Goal: Information Seeking & Learning: Learn about a topic

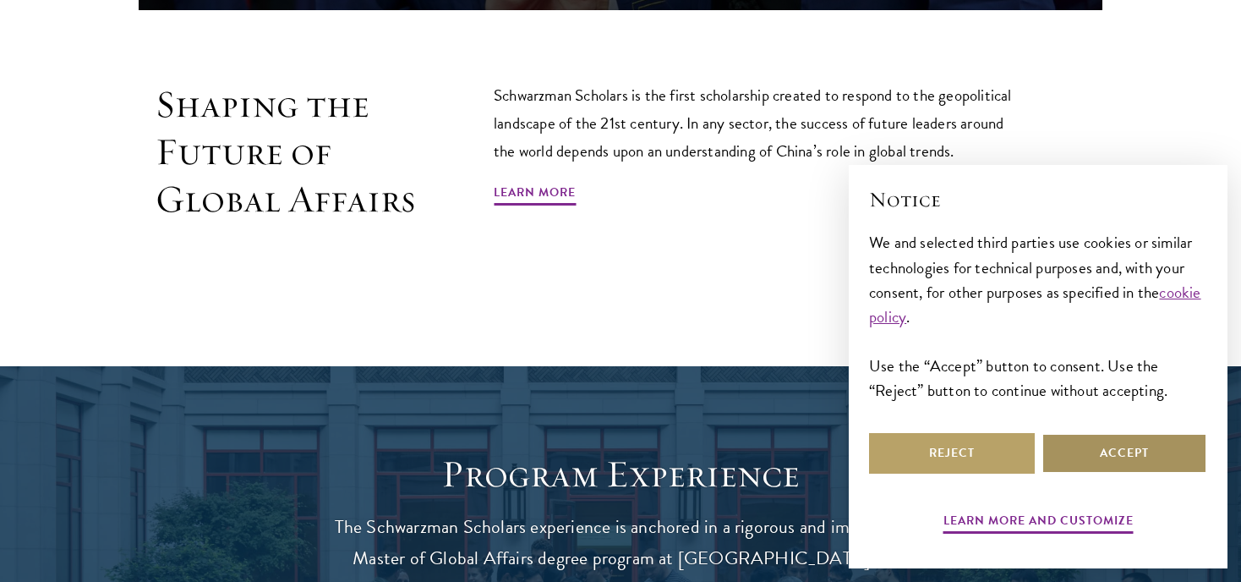
click at [1156, 458] on button "Accept" at bounding box center [1125, 453] width 166 height 41
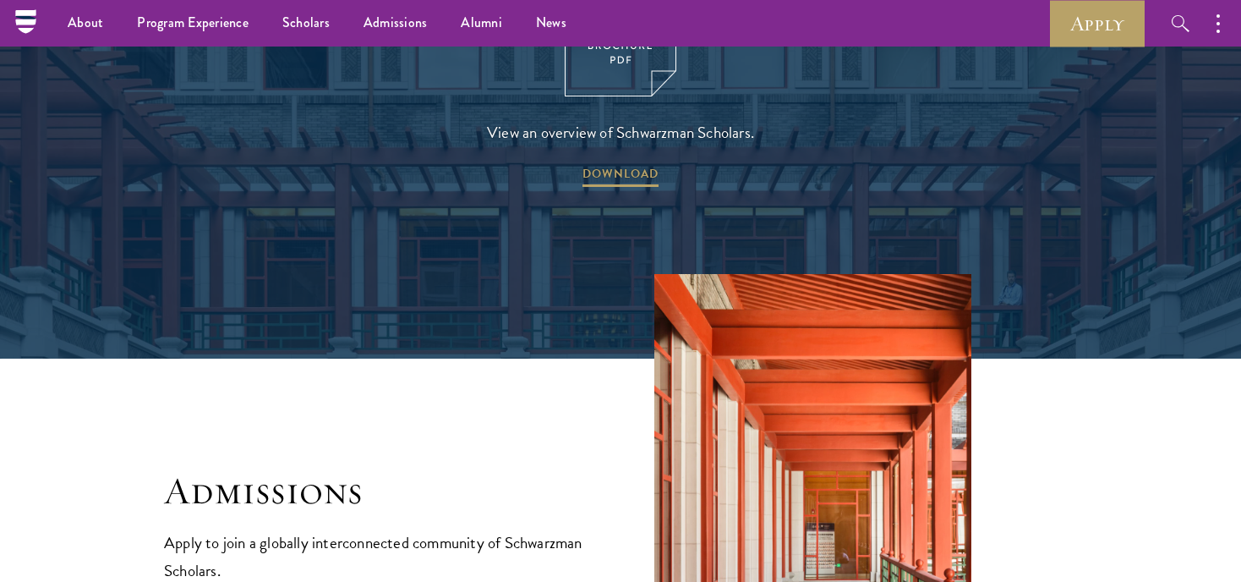
scroll to position [2462, 0]
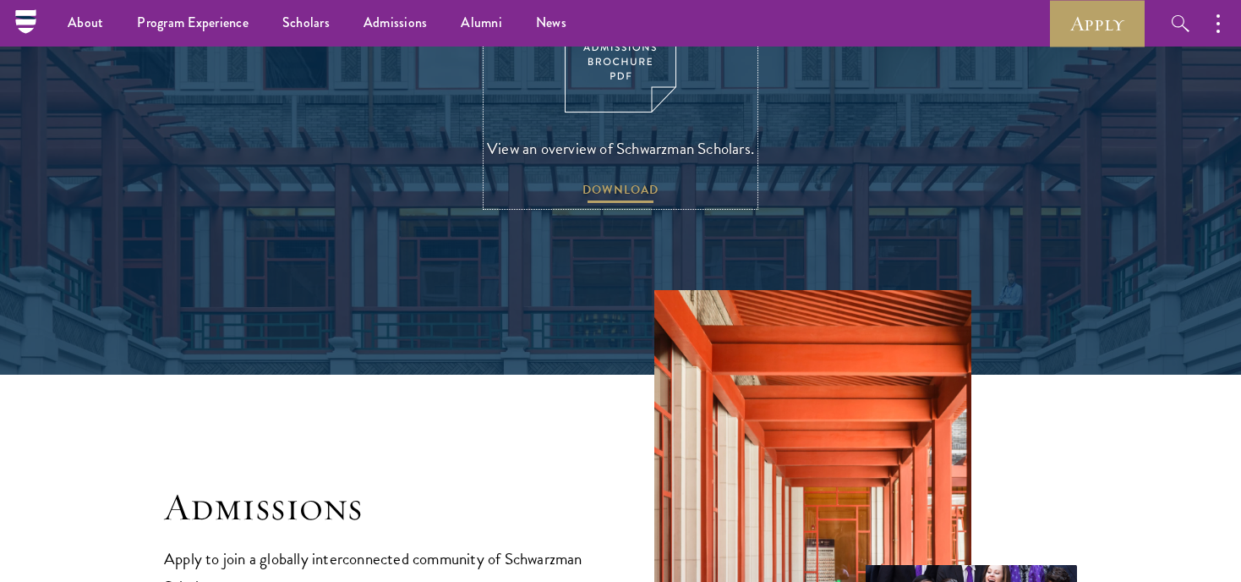
click at [633, 179] on span "DOWNLOAD" at bounding box center [621, 192] width 76 height 26
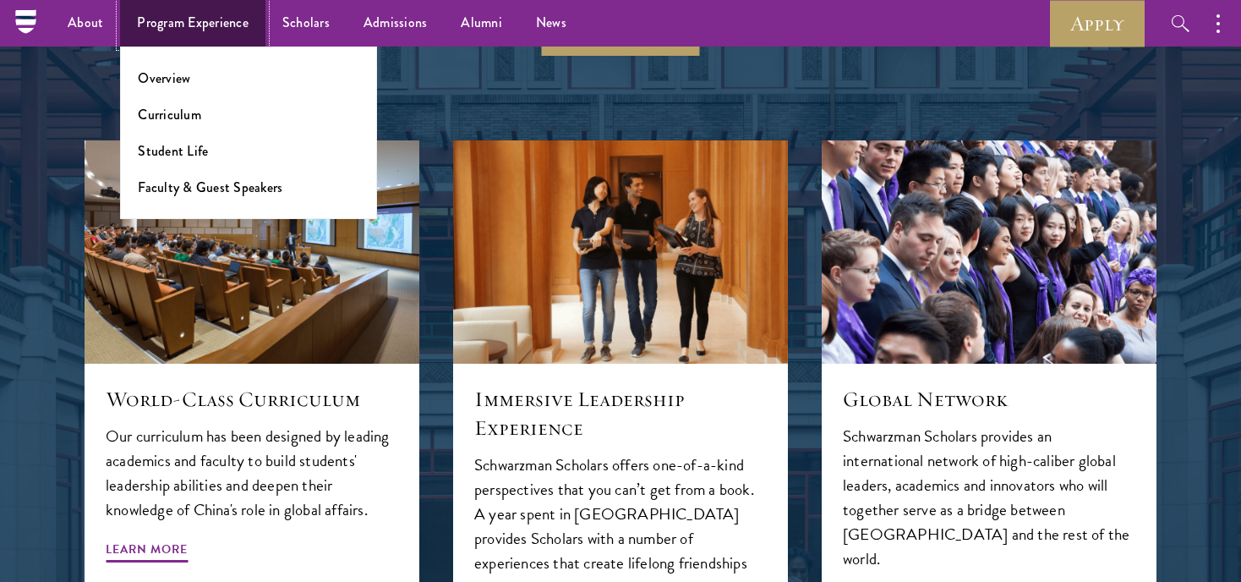
click at [200, 24] on link "Program Experience" at bounding box center [192, 23] width 145 height 47
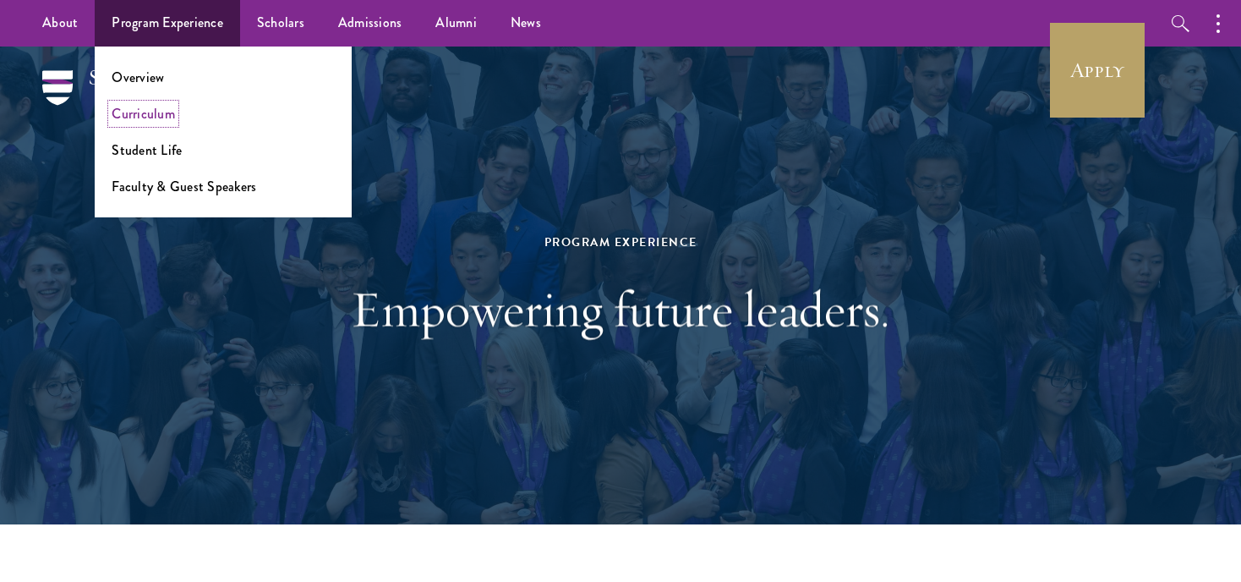
click at [167, 116] on link "Curriculum" at bounding box center [143, 113] width 63 height 19
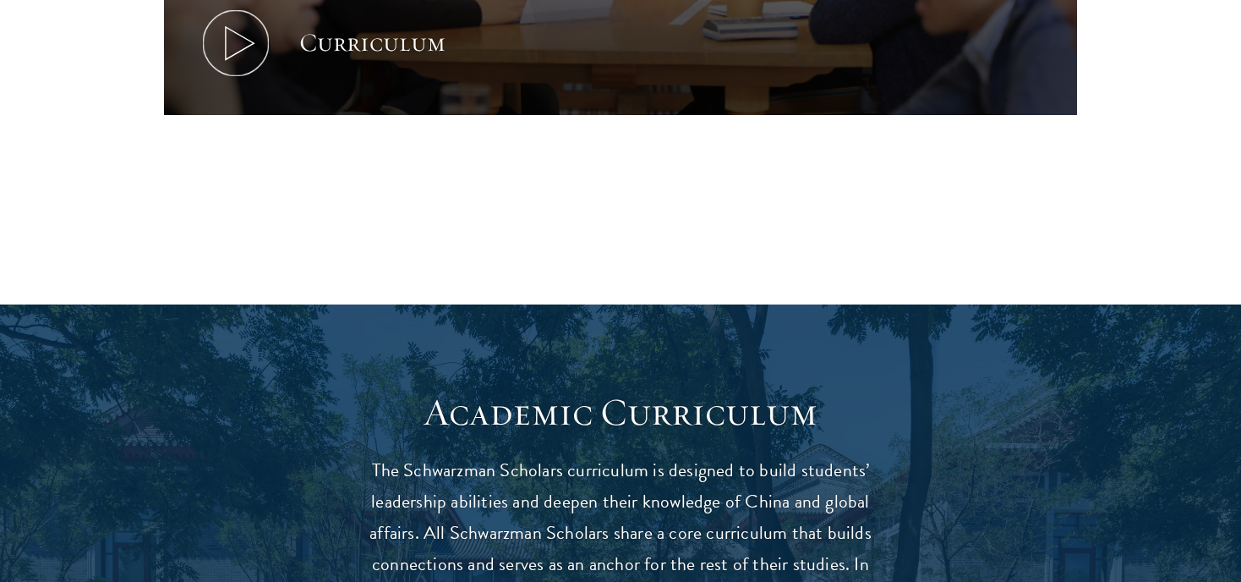
scroll to position [1003, 0]
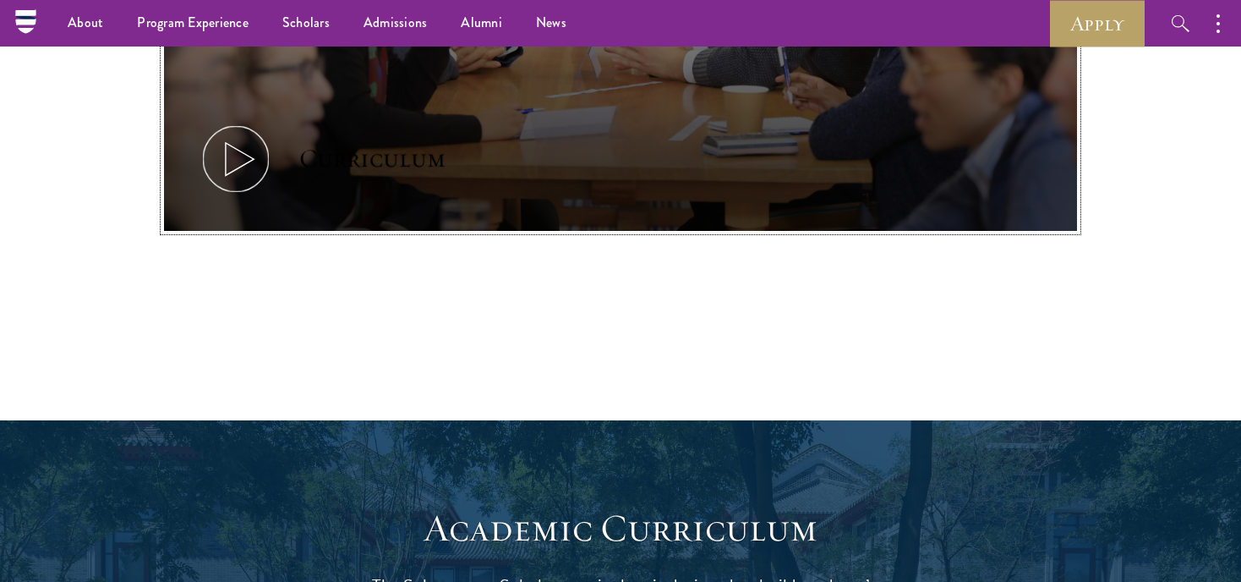
click at [245, 176] on icon at bounding box center [236, 159] width 76 height 76
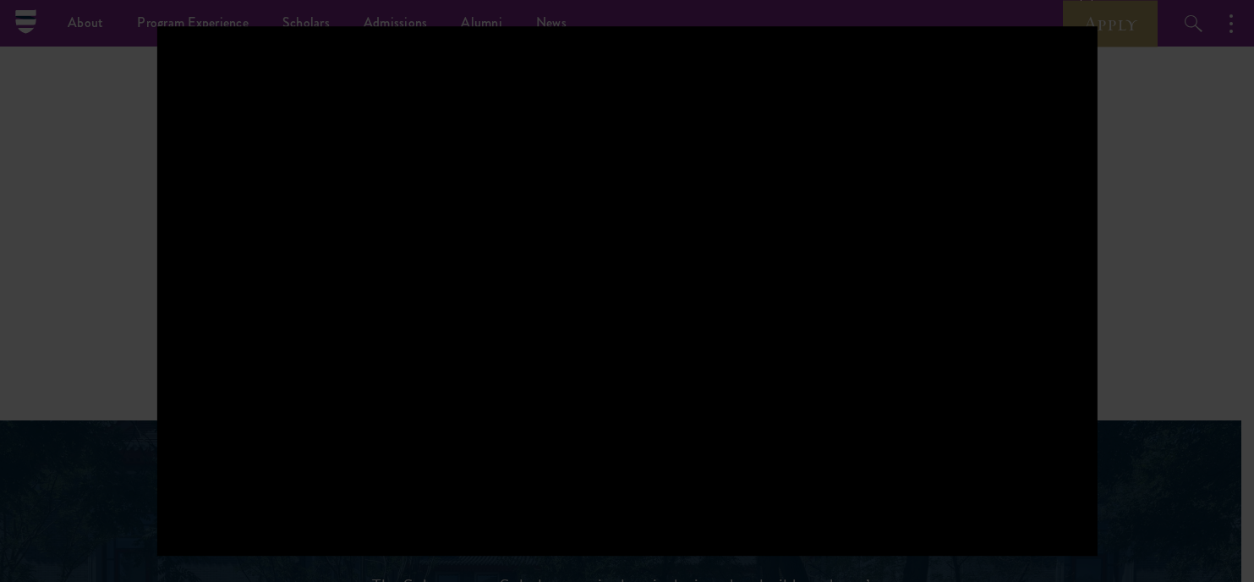
click at [1147, 81] on div at bounding box center [627, 291] width 1254 height 582
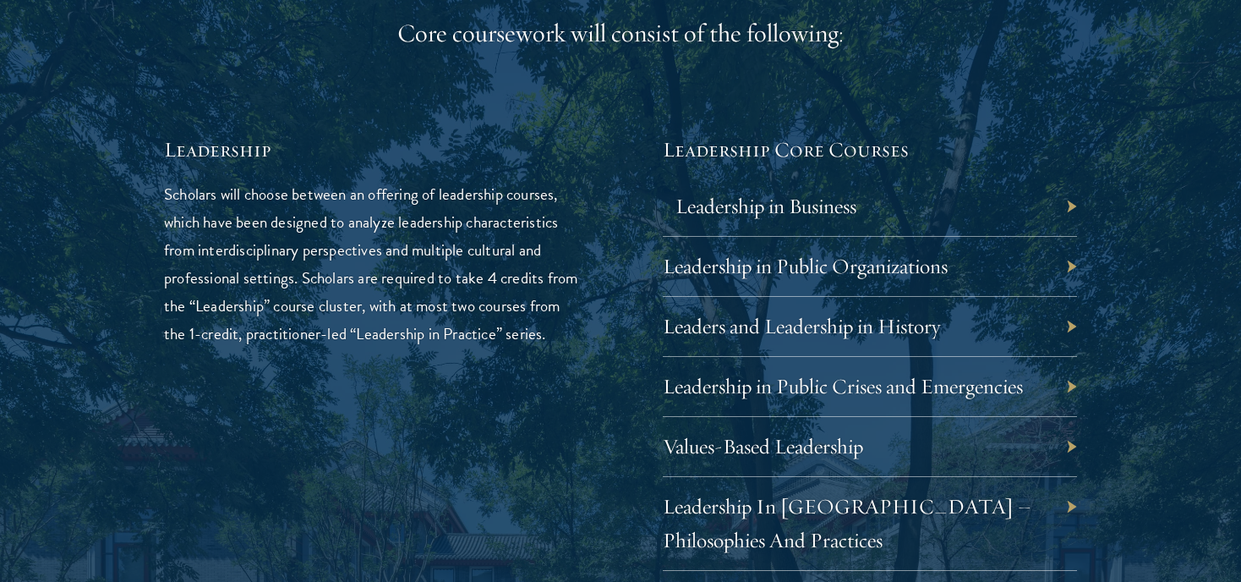
scroll to position [2767, 0]
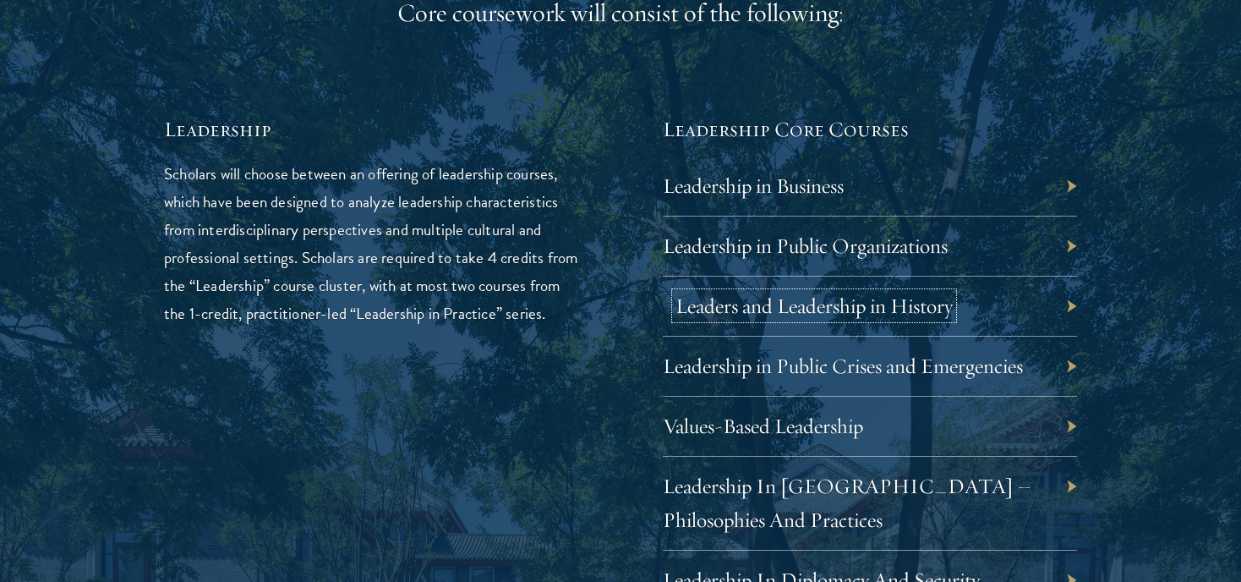
click at [798, 304] on link "Leaders and Leadership in History" at bounding box center [814, 306] width 277 height 26
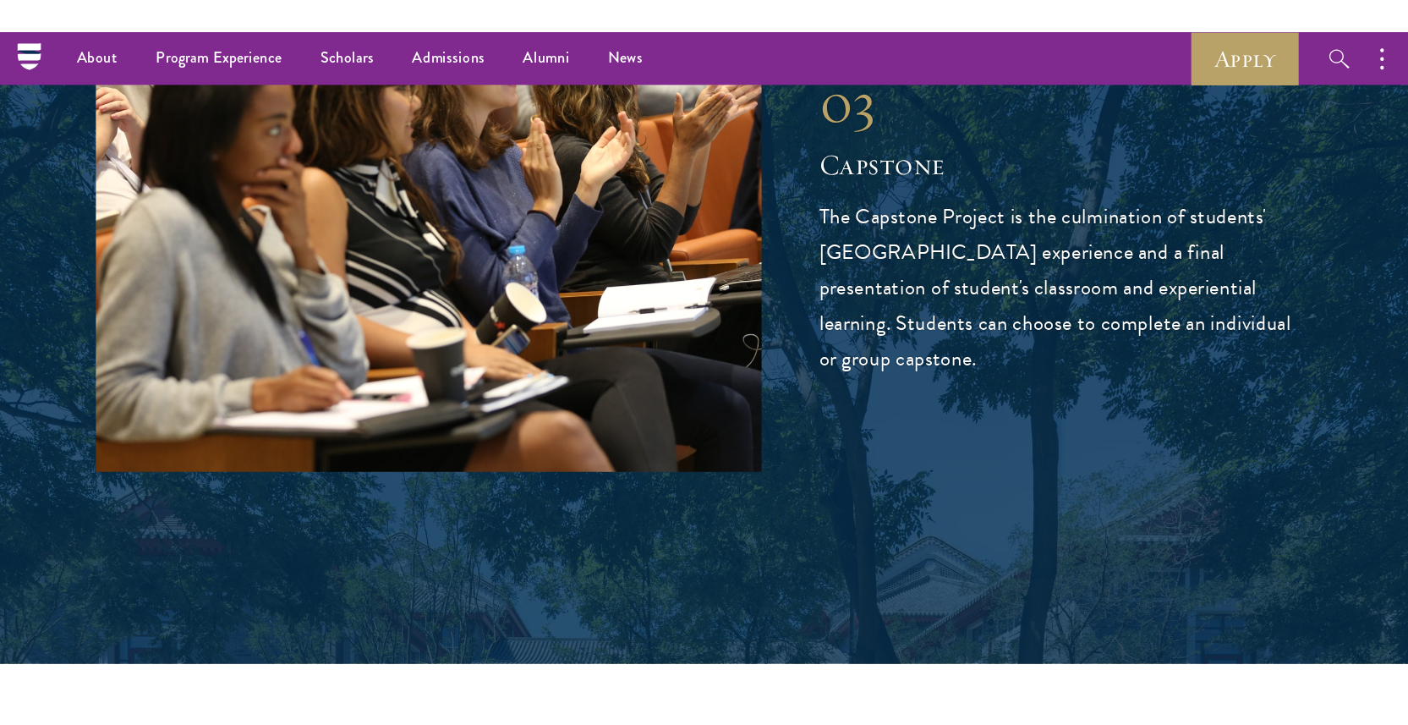
scroll to position [5911, 0]
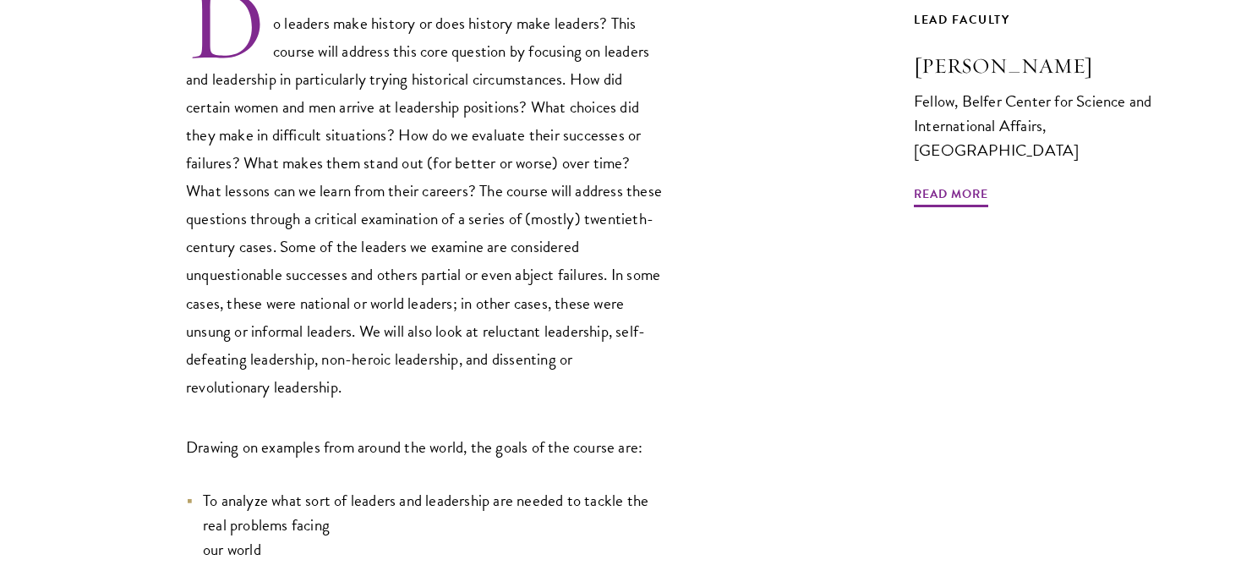
scroll to position [790, 0]
